Goal: Task Accomplishment & Management: Use online tool/utility

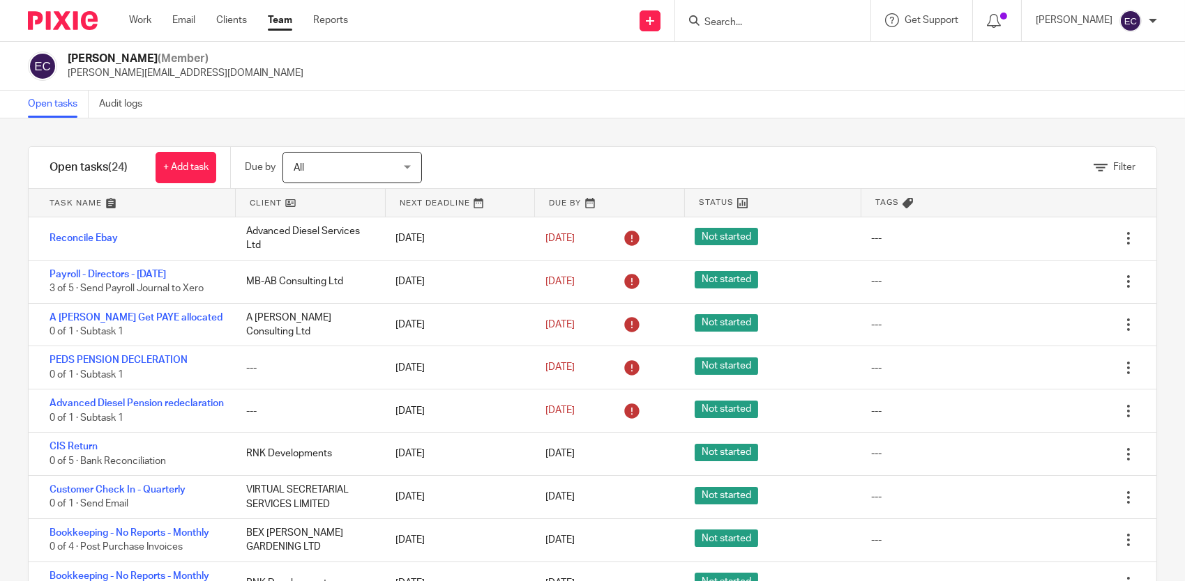
click at [792, 24] on input "Search" at bounding box center [765, 23] width 125 height 13
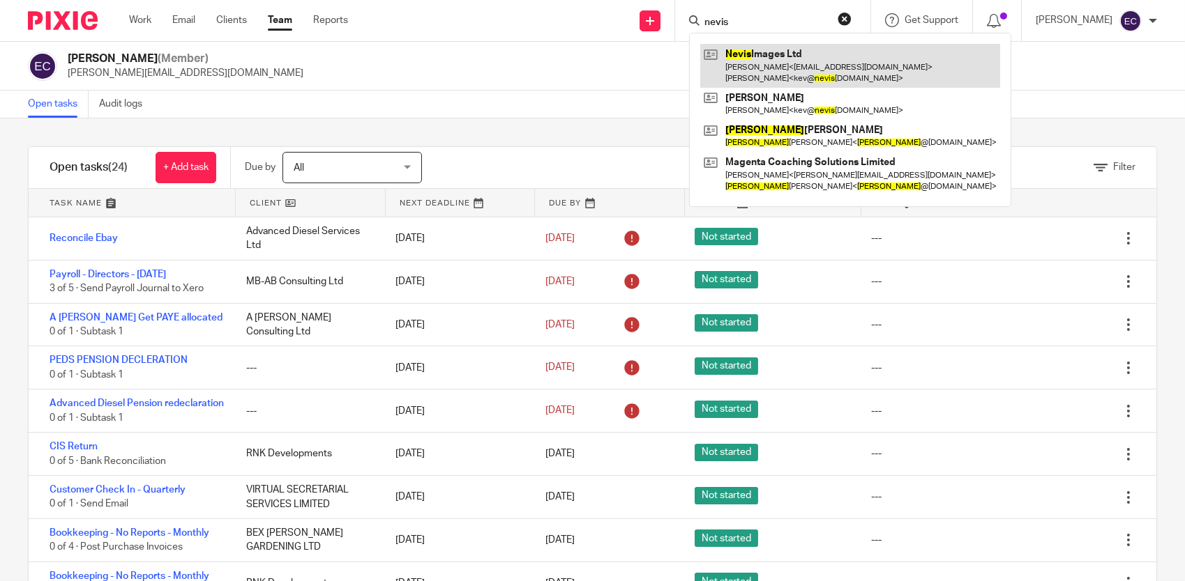
type input "nevis"
click at [780, 66] on link at bounding box center [850, 65] width 300 height 43
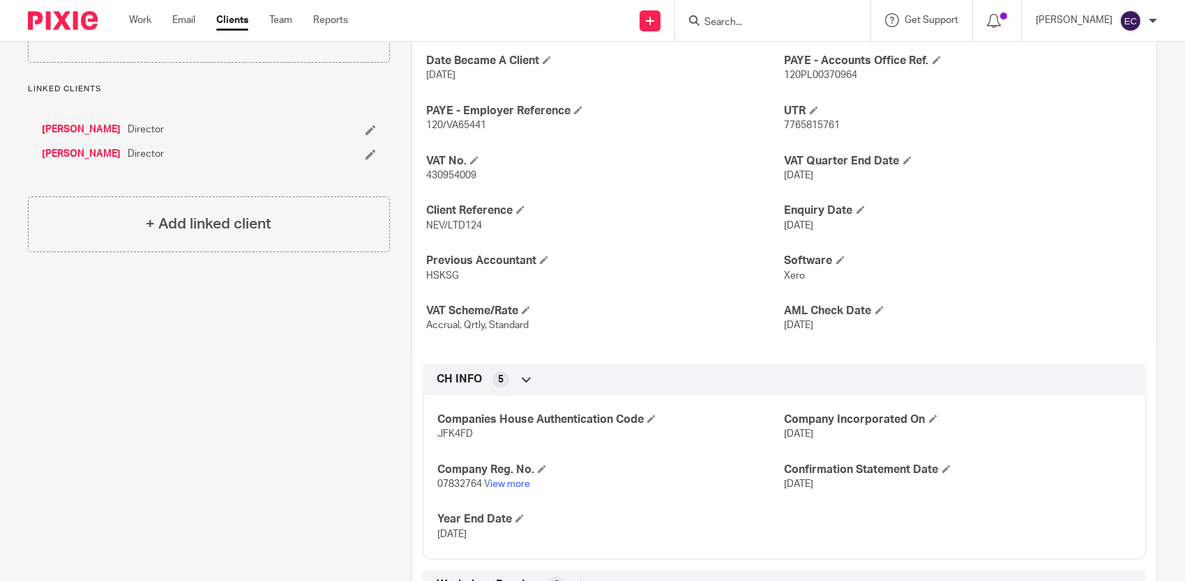
scroll to position [611, 0]
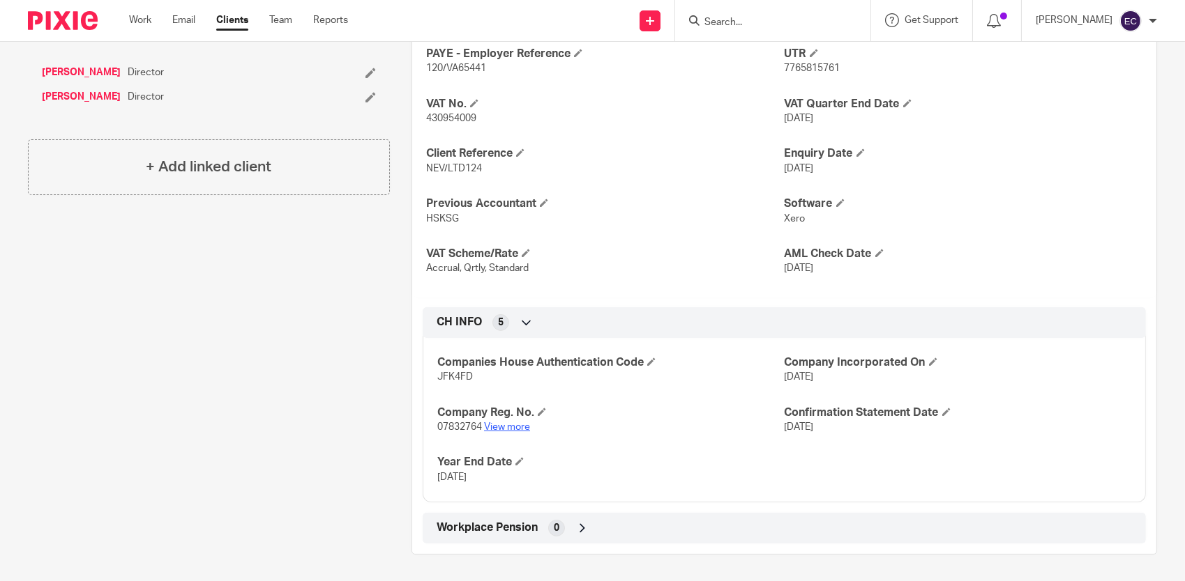
click at [522, 425] on link "View more" at bounding box center [507, 427] width 46 height 10
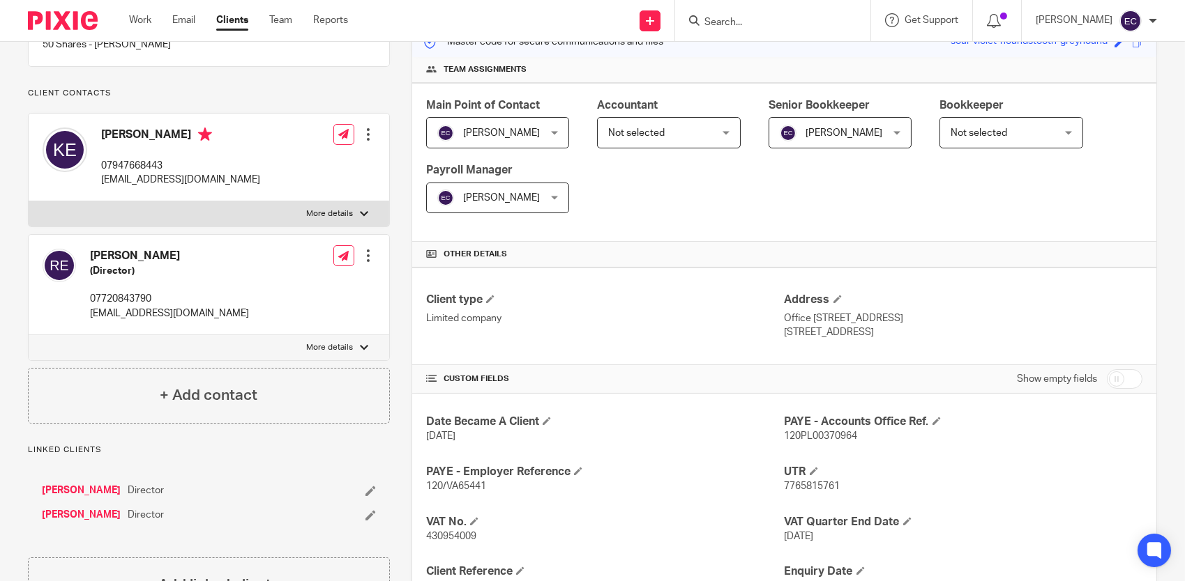
scroll to position [0, 0]
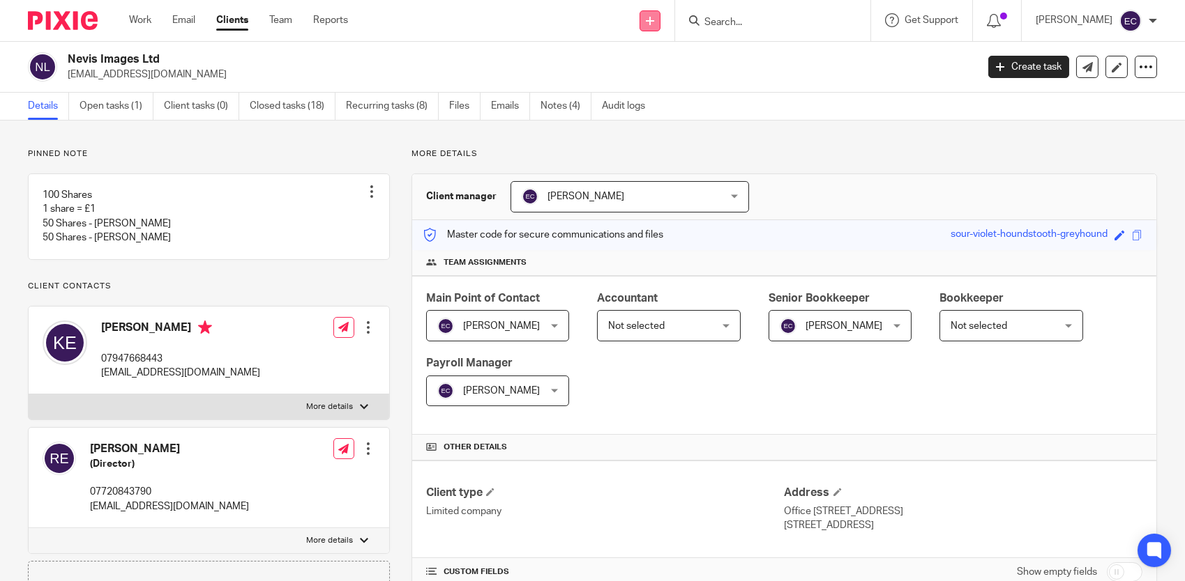
click at [660, 20] on link at bounding box center [649, 20] width 21 height 21
click at [661, 84] on link "Create task" at bounding box center [657, 85] width 86 height 20
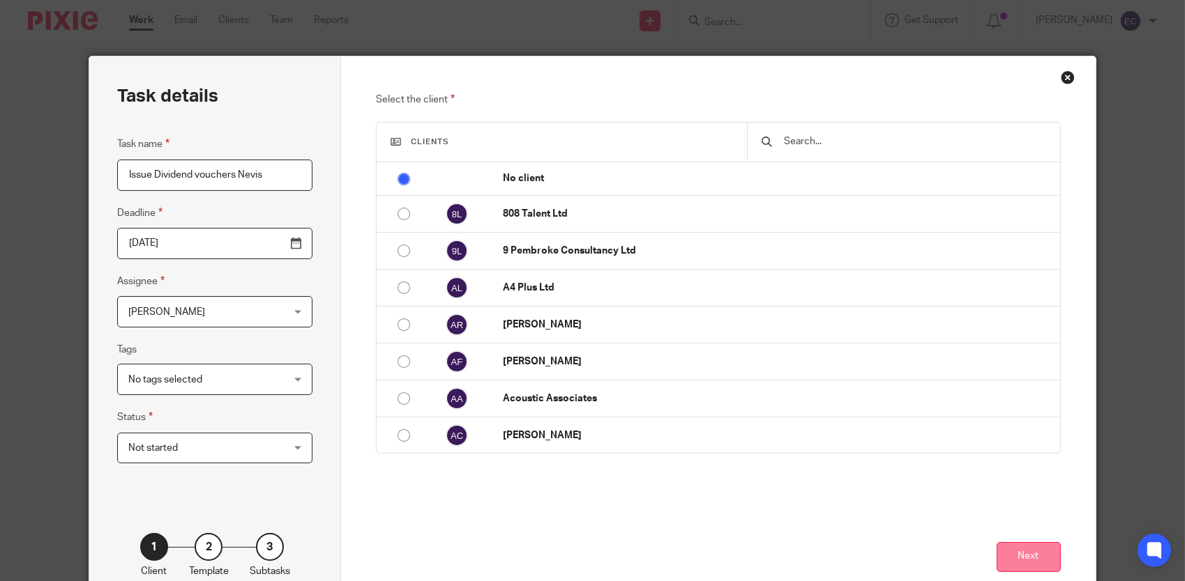
type input "Issue Dividend vouchers Nevis"
click at [1034, 556] on button "Next" at bounding box center [1028, 557] width 64 height 30
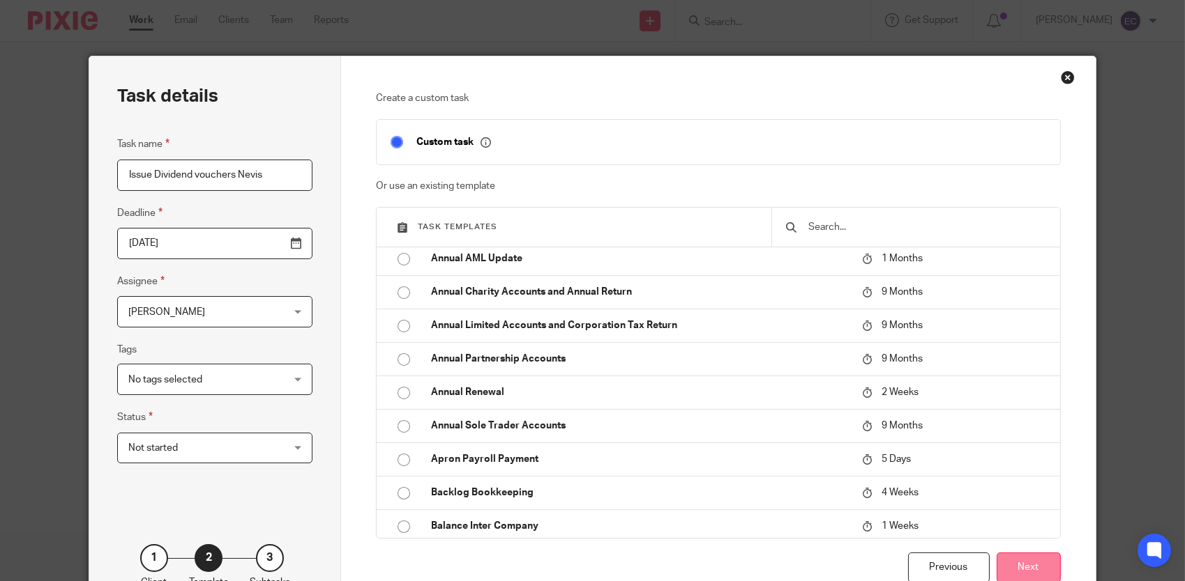
scroll to position [349, 0]
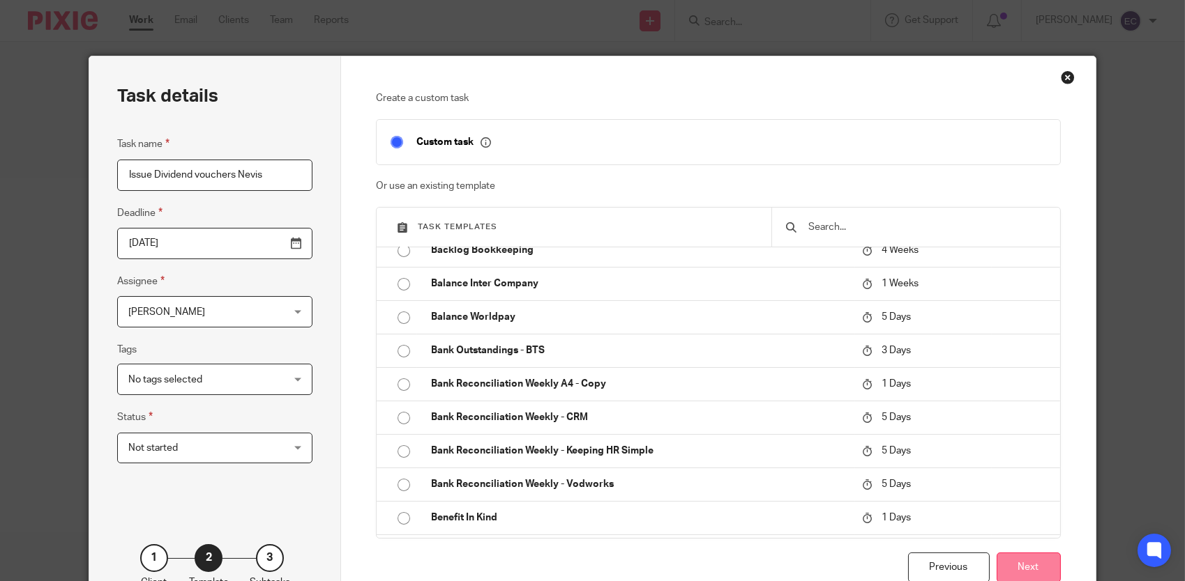
click at [1039, 571] on button "Next" at bounding box center [1028, 568] width 64 height 30
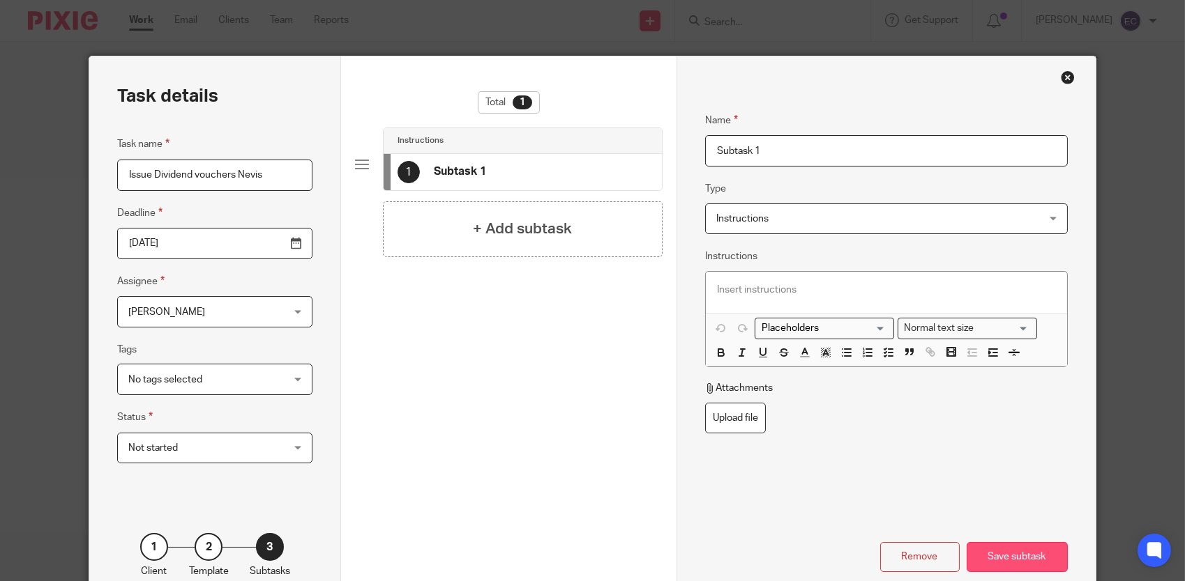
click at [1032, 552] on div "Save subtask" at bounding box center [1016, 557] width 101 height 30
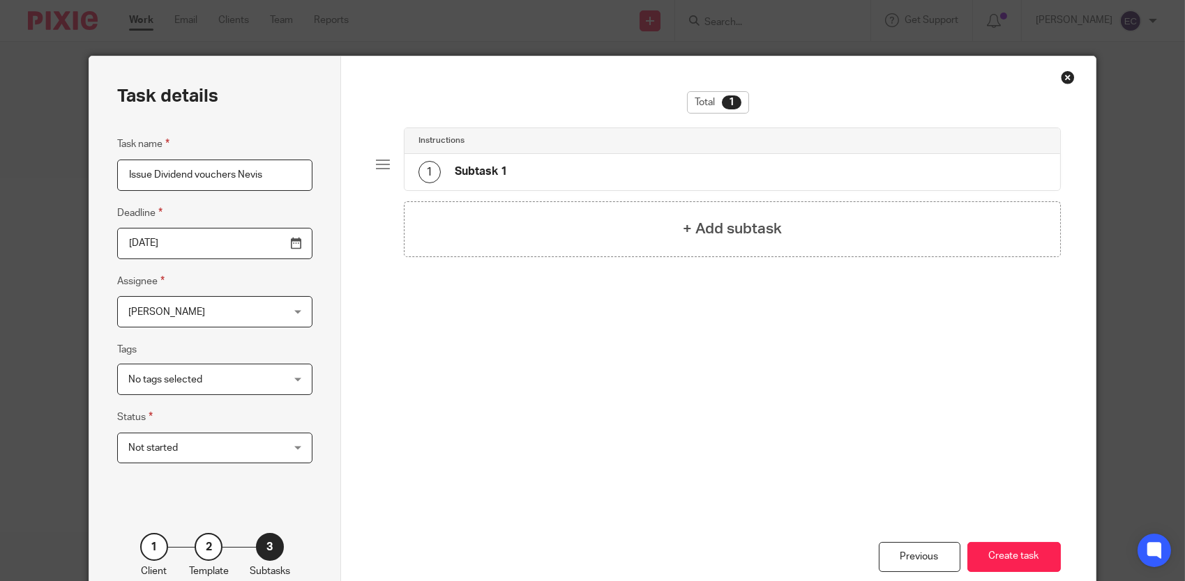
click at [1032, 552] on button "Create task" at bounding box center [1013, 557] width 93 height 30
